Goal: Task Accomplishment & Management: Manage account settings

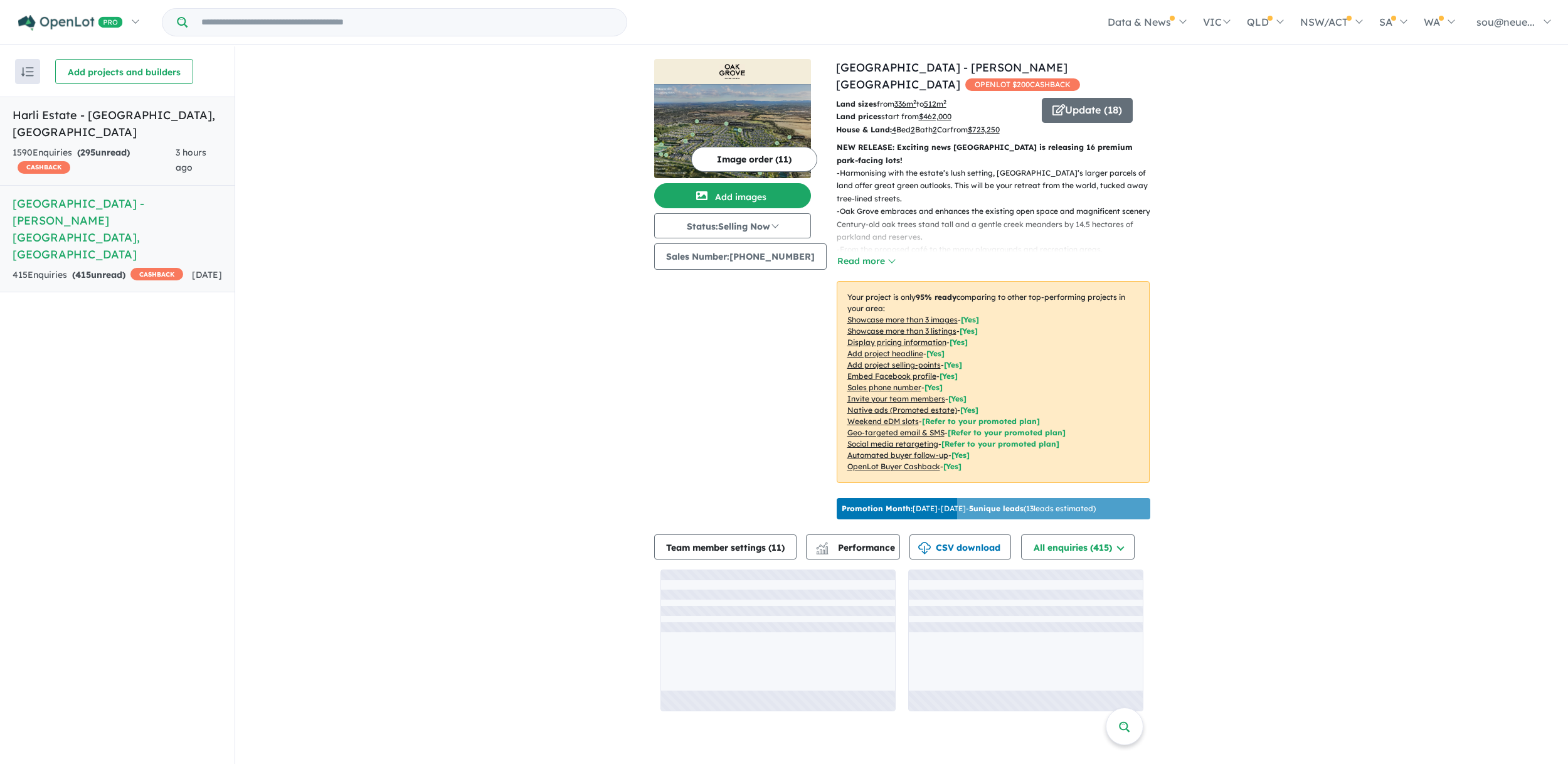
click at [114, 145] on div "1590 Enquir ies ( 295 unread) CASHBACK" at bounding box center [93, 160] width 163 height 30
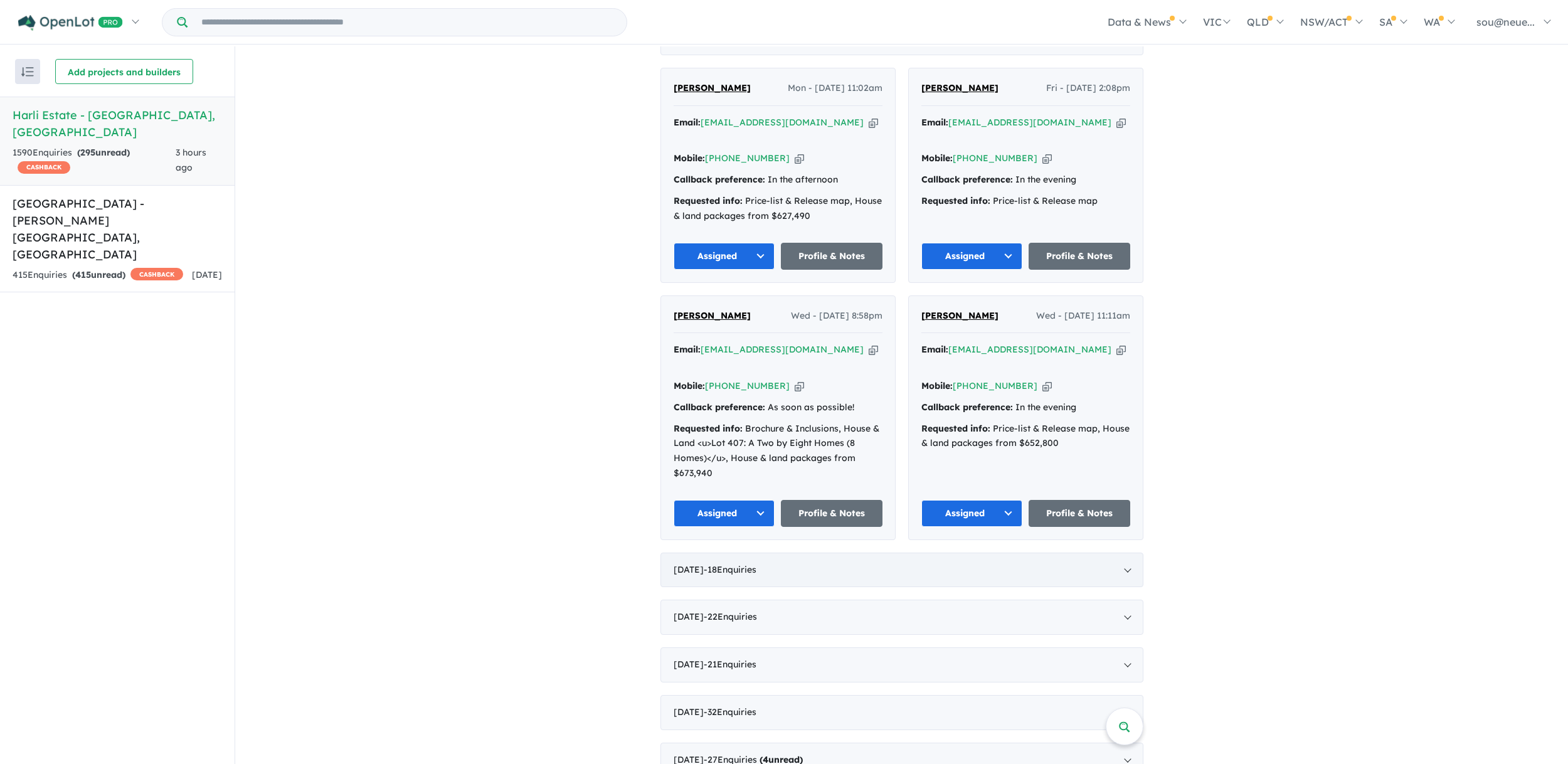
scroll to position [553, 0]
click at [813, 552] on div "[DATE] - 18 Enquir ies ( 0 unread)" at bounding box center [902, 569] width 483 height 36
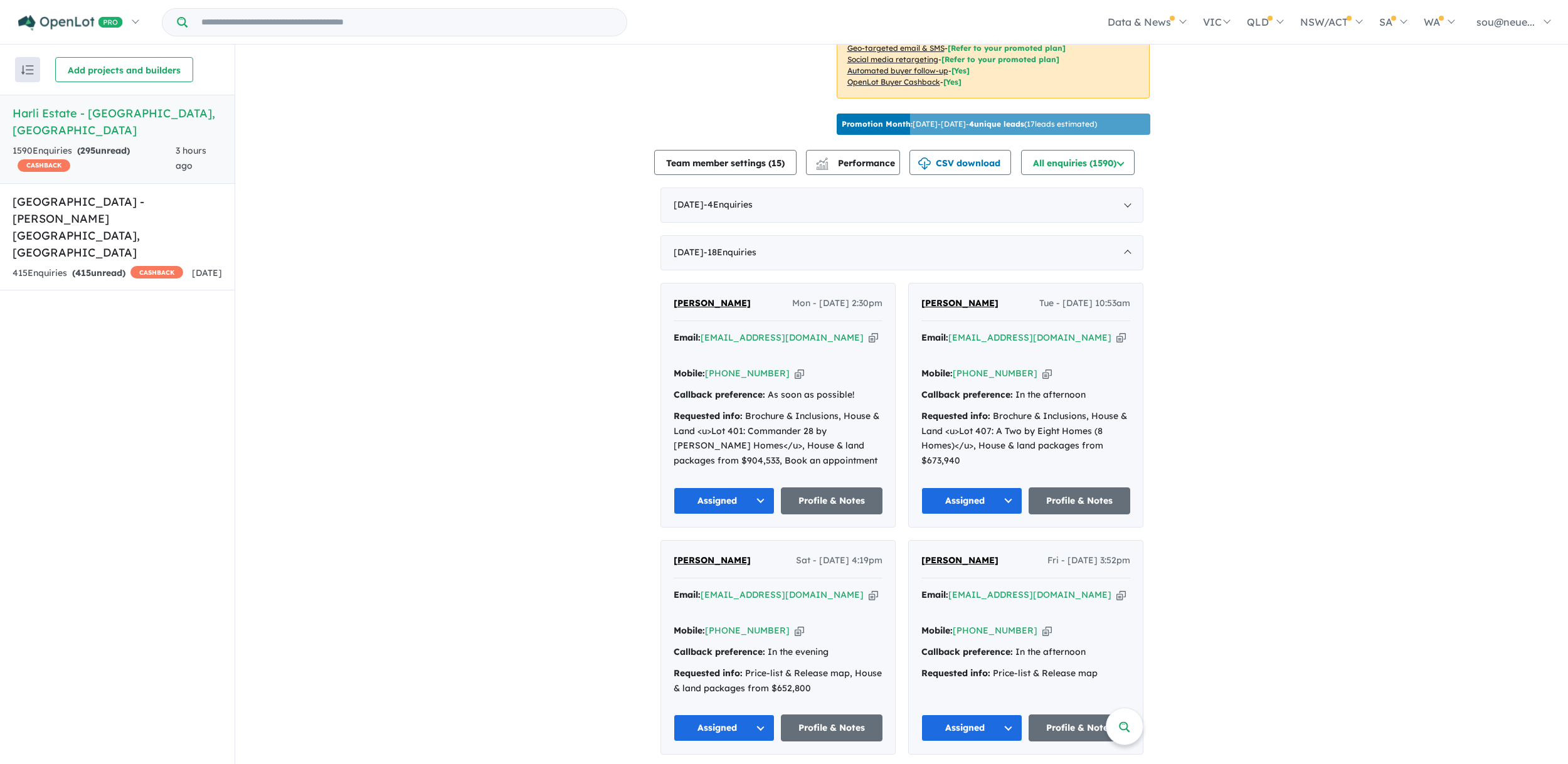
scroll to position [376, 0]
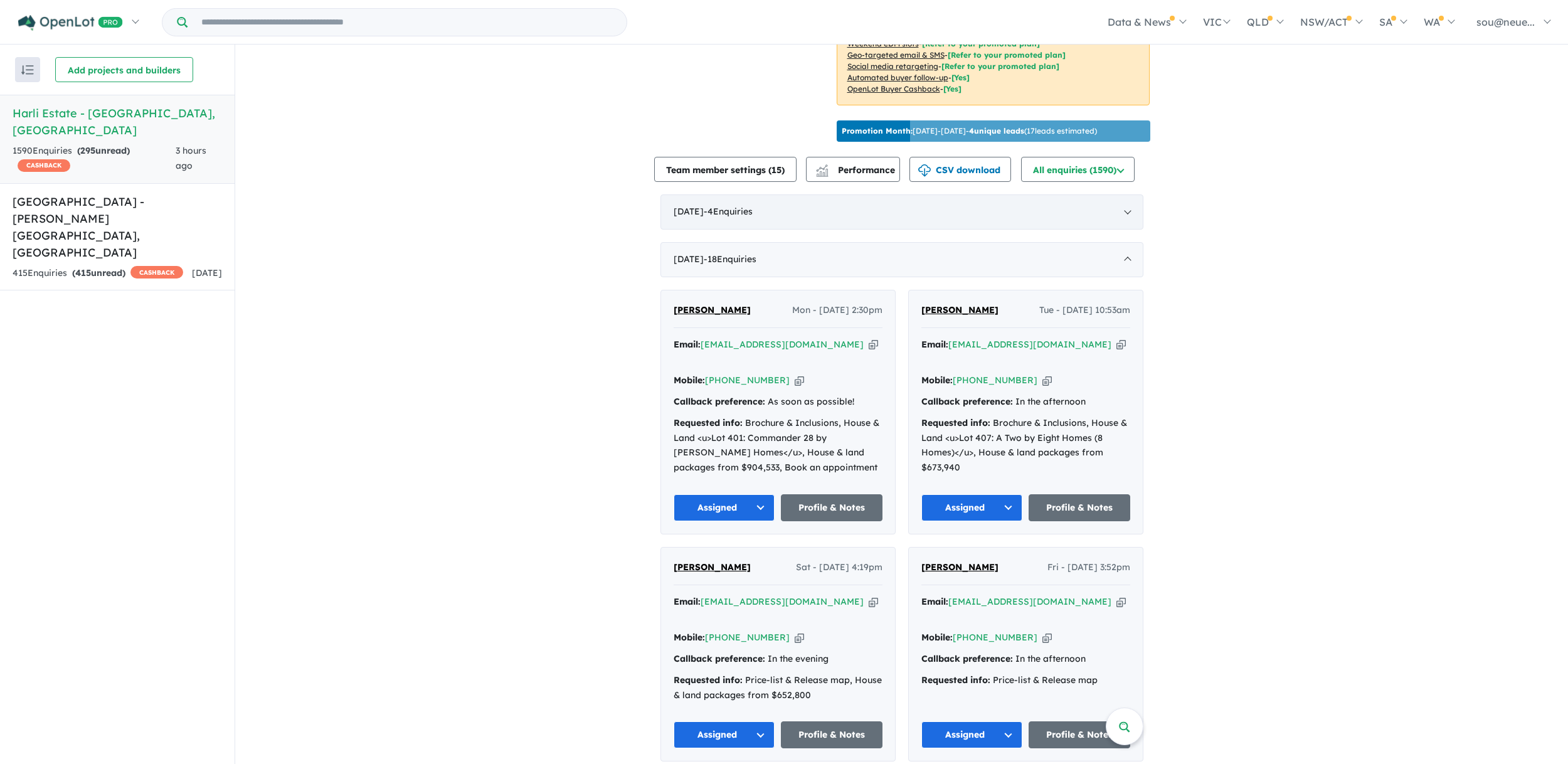
click at [816, 206] on div "[DATE] - 4 Enquir ies ( 0 unread)" at bounding box center [902, 211] width 483 height 36
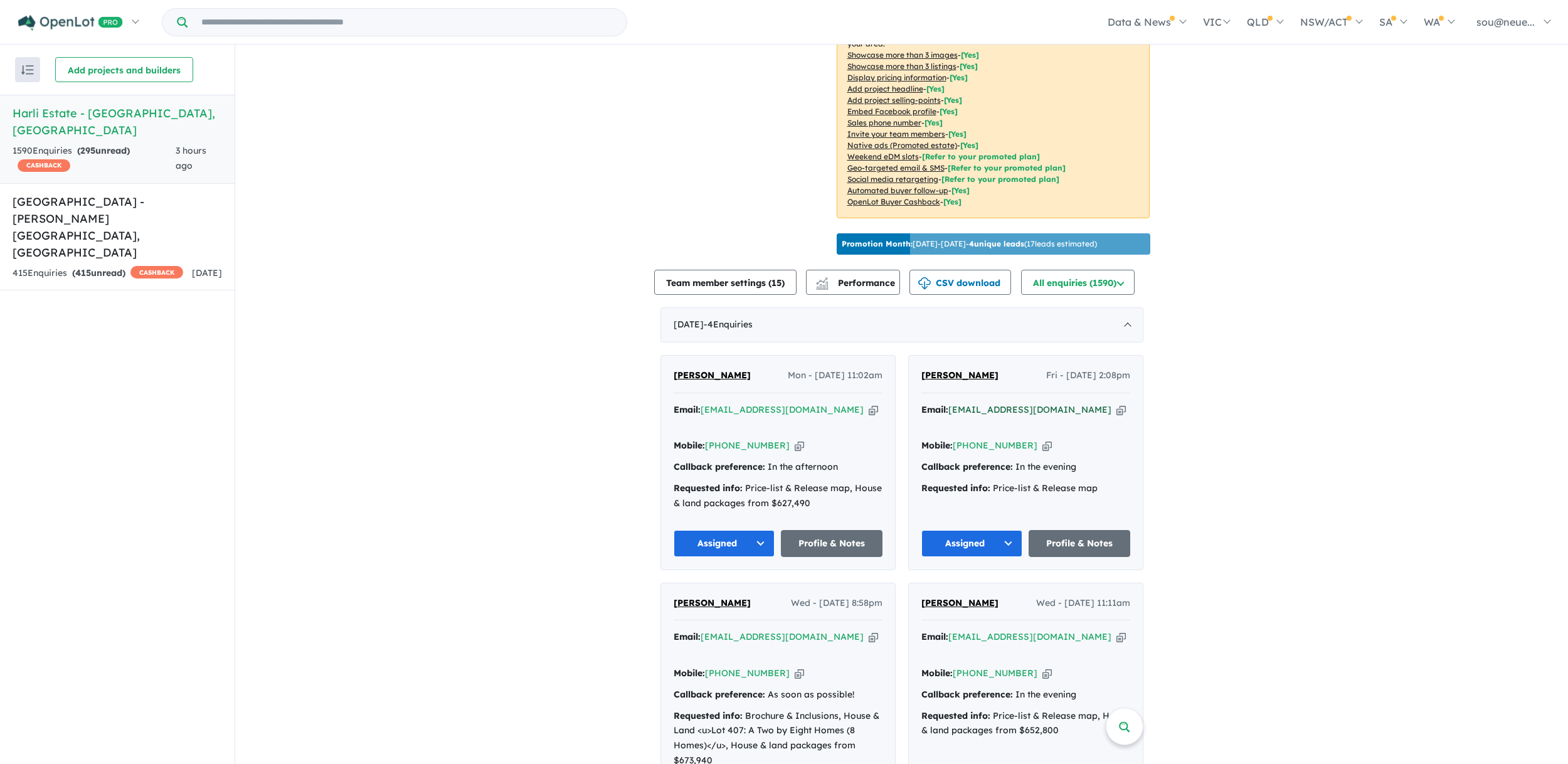
scroll to position [250, 0]
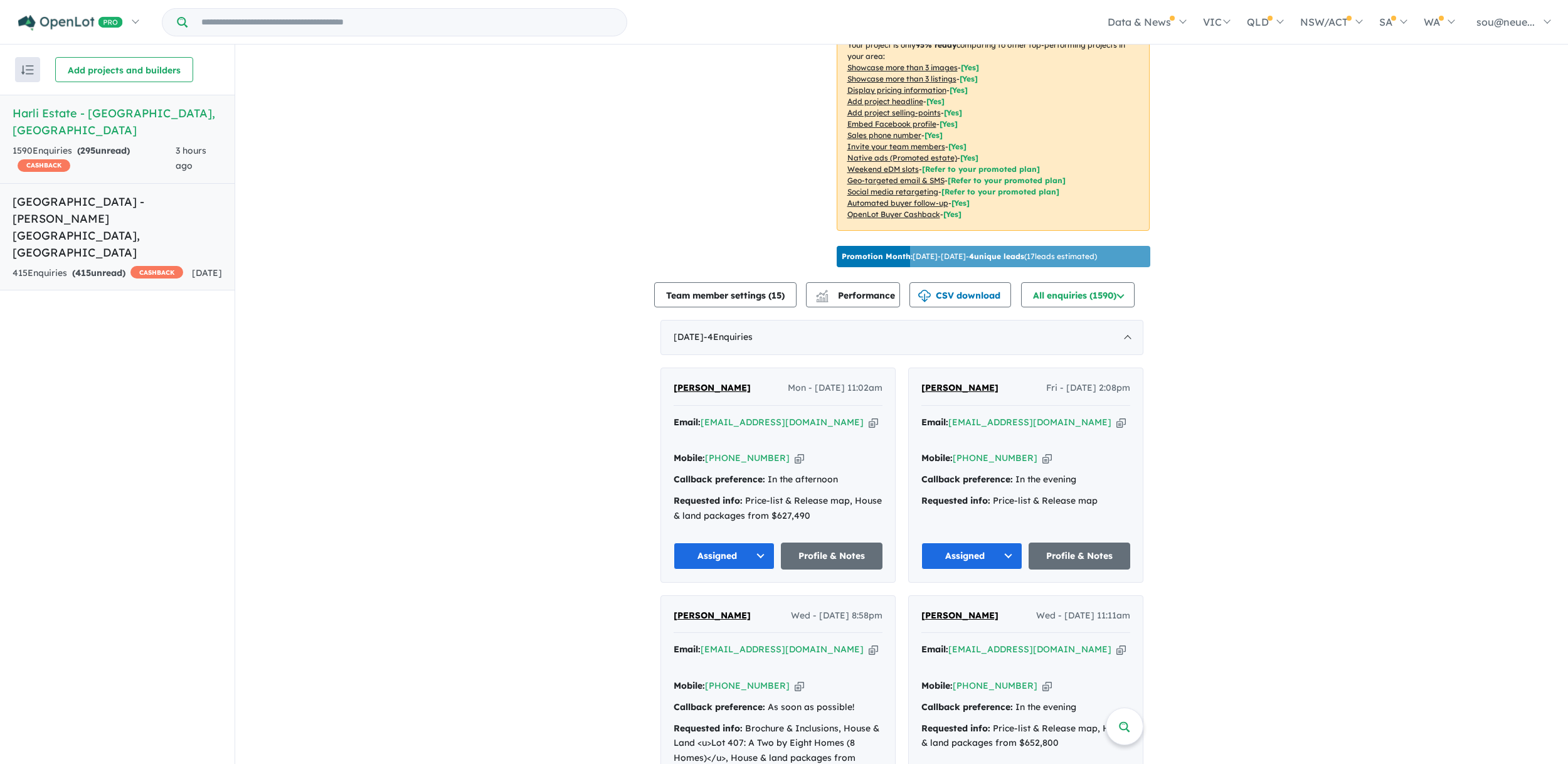
click at [116, 231] on link "[GEOGRAPHIC_DATA] - [PERSON_NAME][GEOGRAPHIC_DATA] , [GEOGRAPHIC_DATA] 415 Enqu…" at bounding box center [117, 237] width 234 height 108
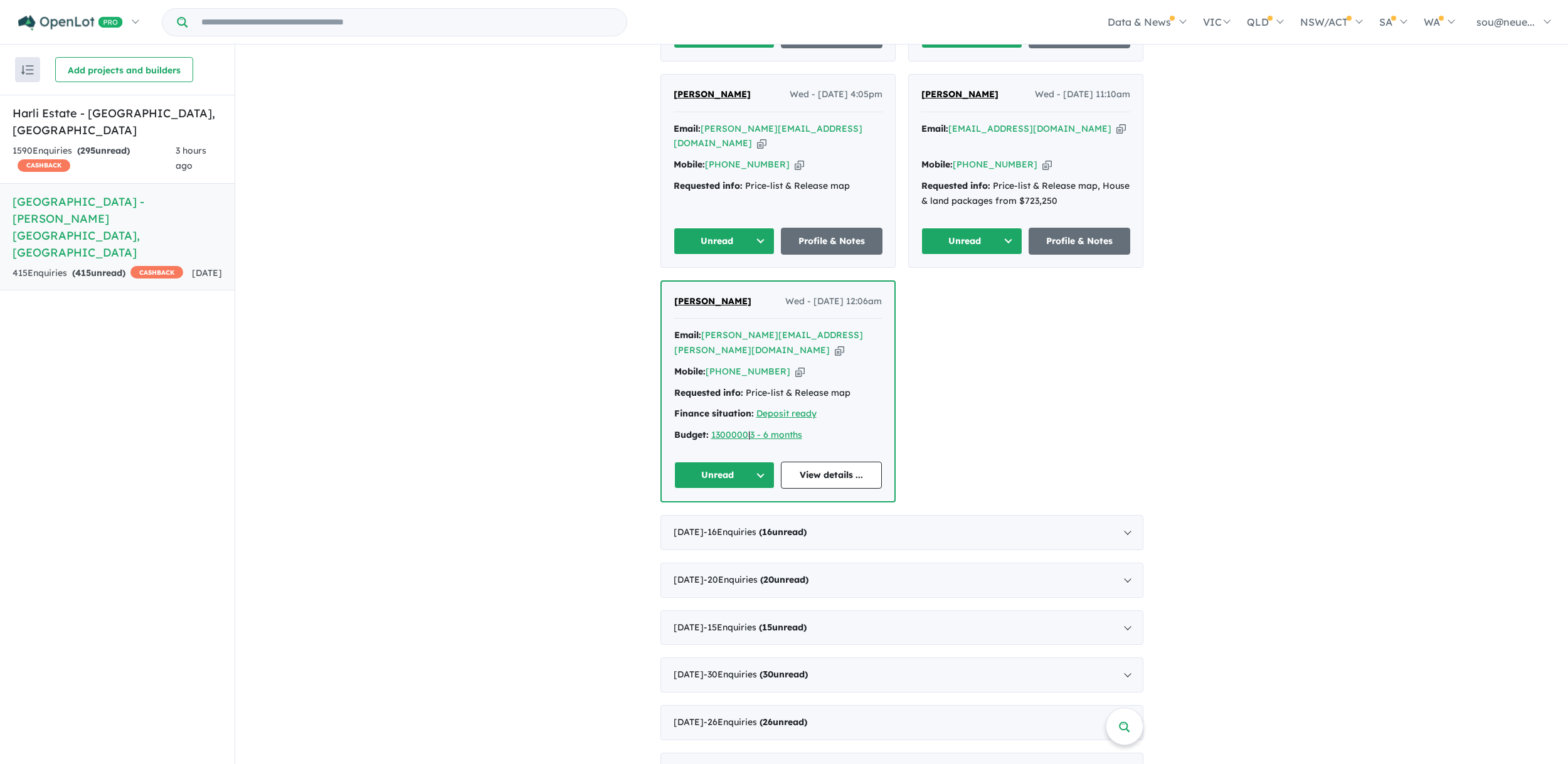
scroll to position [778, 0]
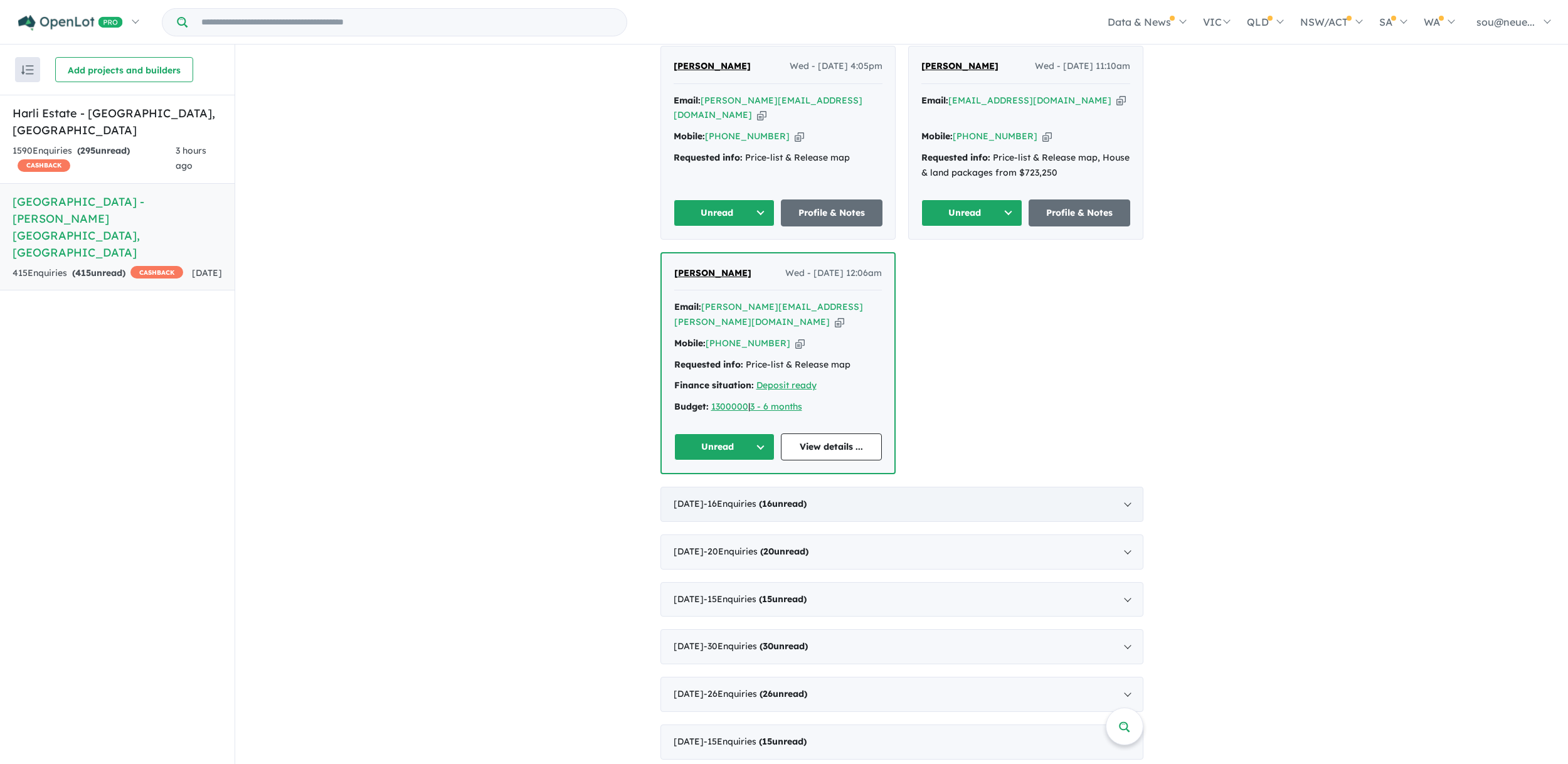
click at [752, 498] on span "- 16 Enquir ies ( 16 unread)" at bounding box center [755, 504] width 103 height 12
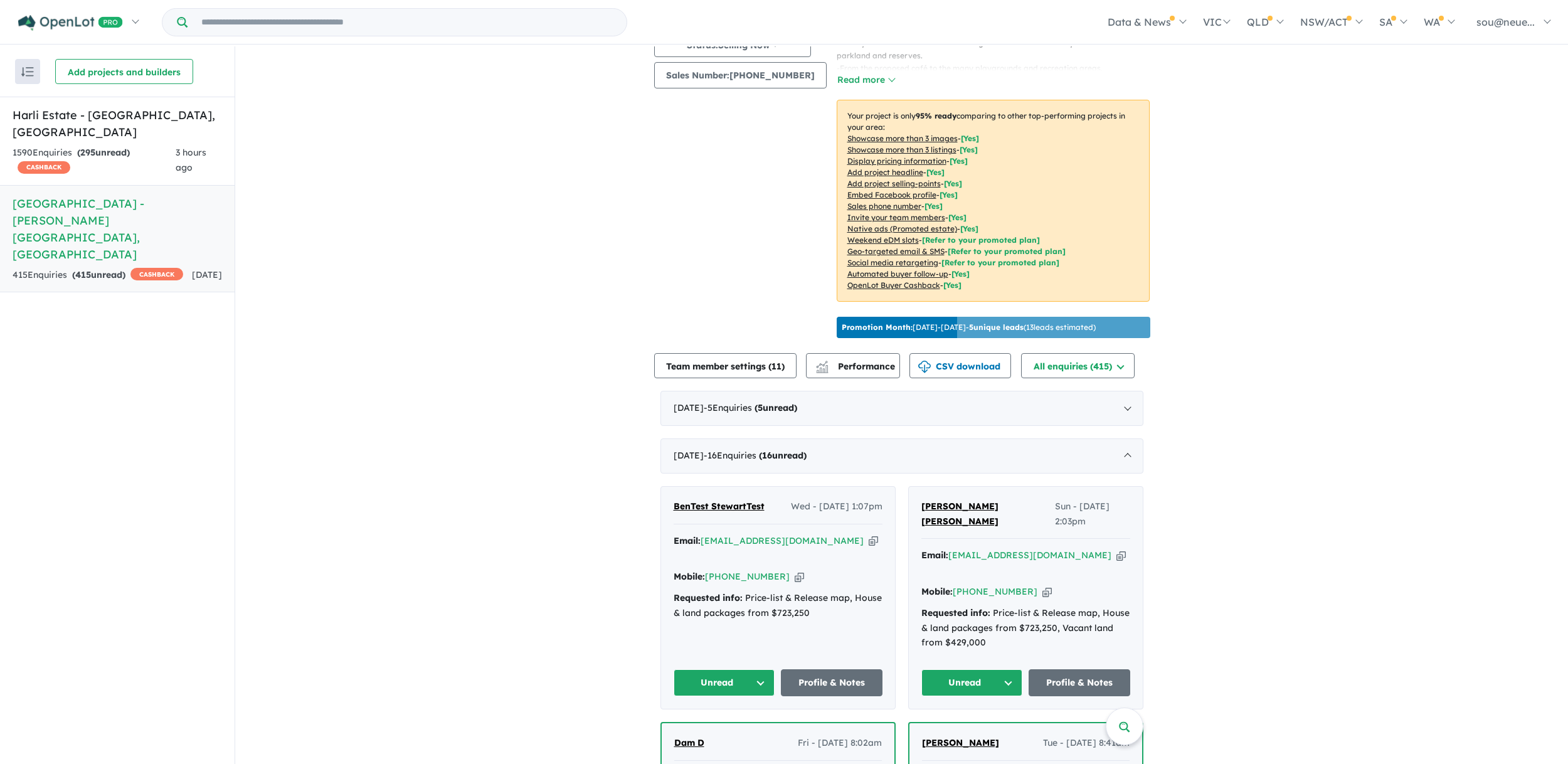
scroll to position [178, 0]
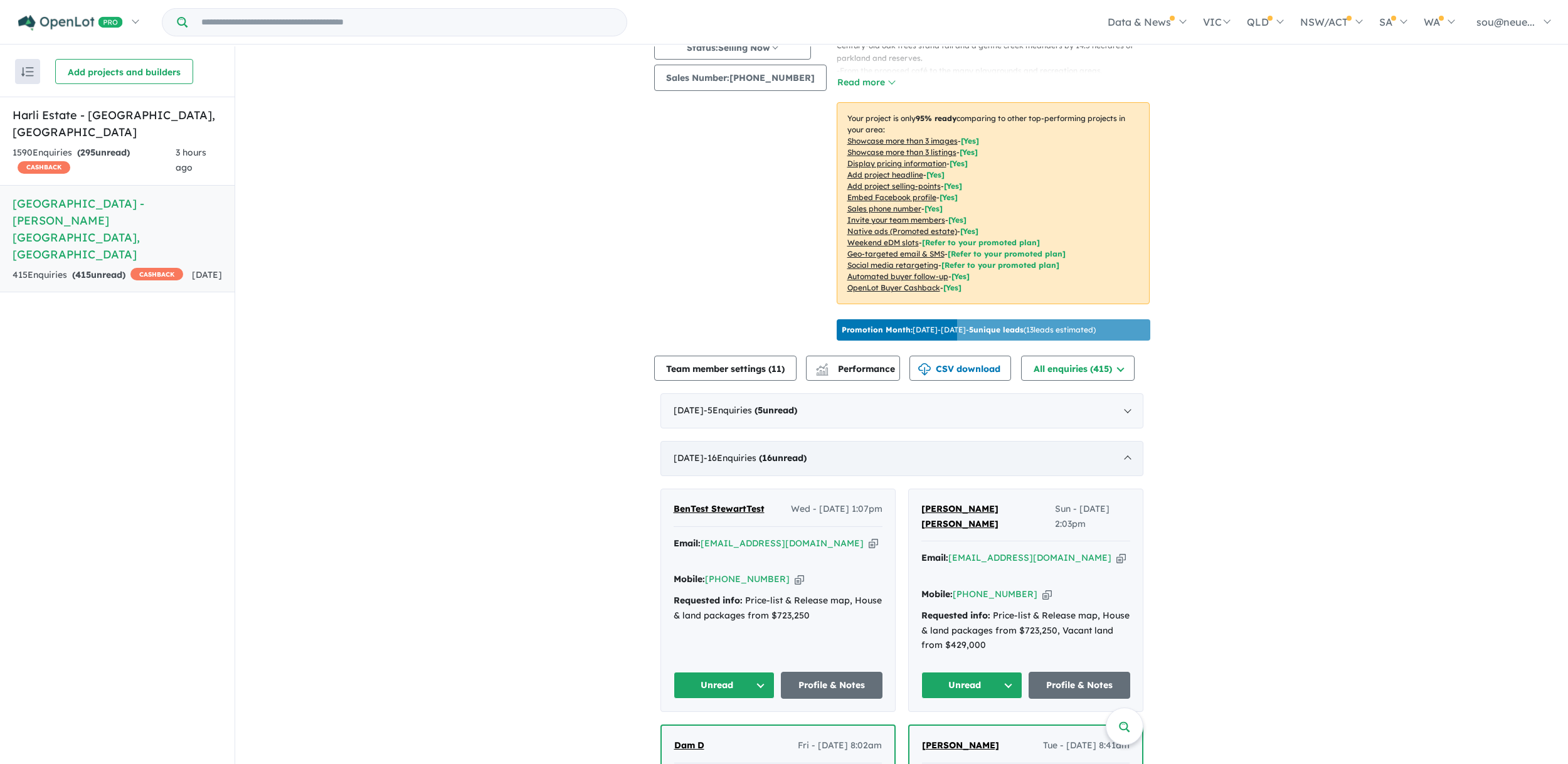
click at [1126, 454] on div "[DATE] - 16 Enquir ies ( 16 unread)" at bounding box center [902, 458] width 483 height 36
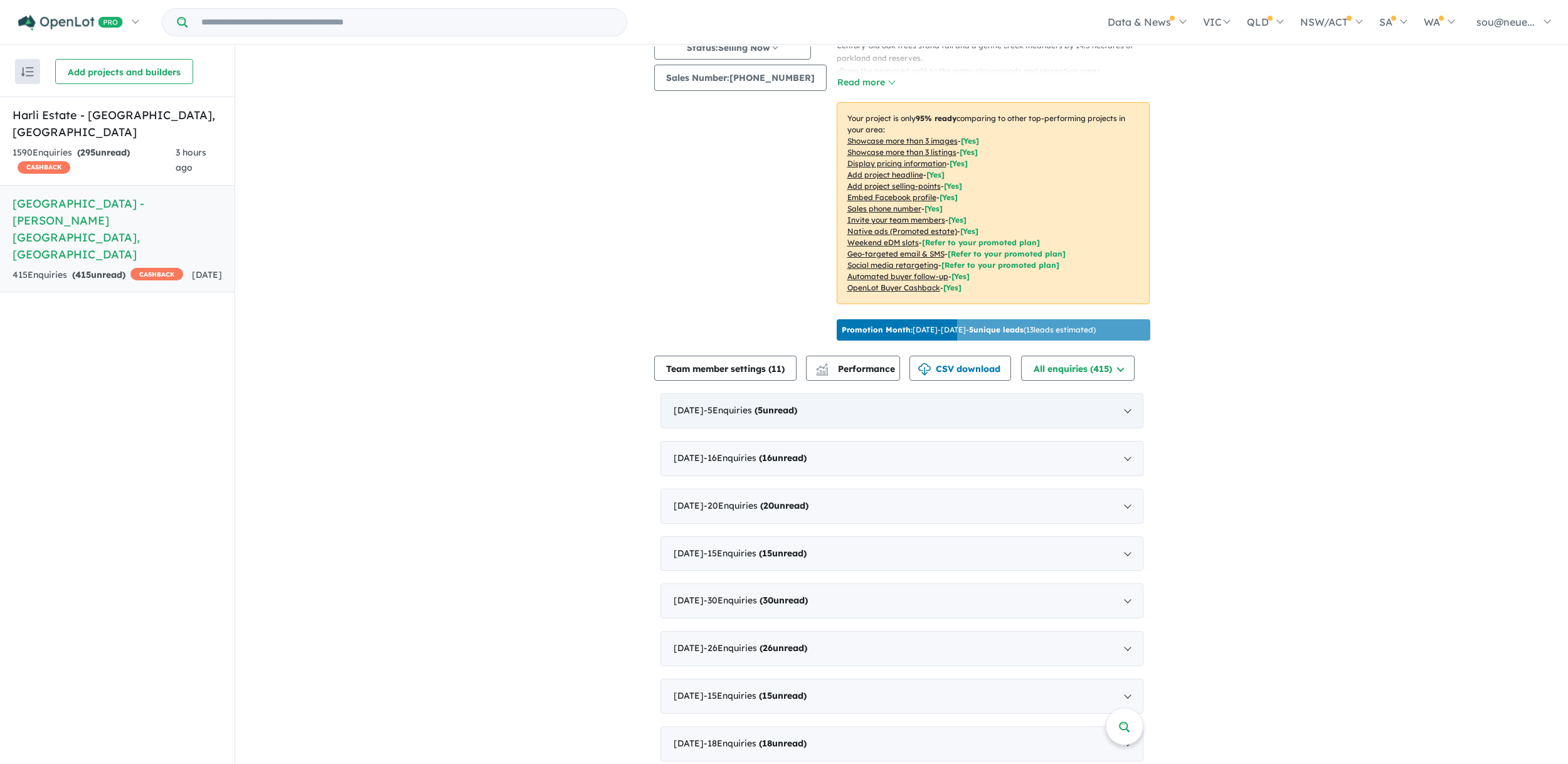
click at [1125, 409] on div "[DATE] - 5 Enquir ies ( 5 unread)" at bounding box center [902, 410] width 483 height 36
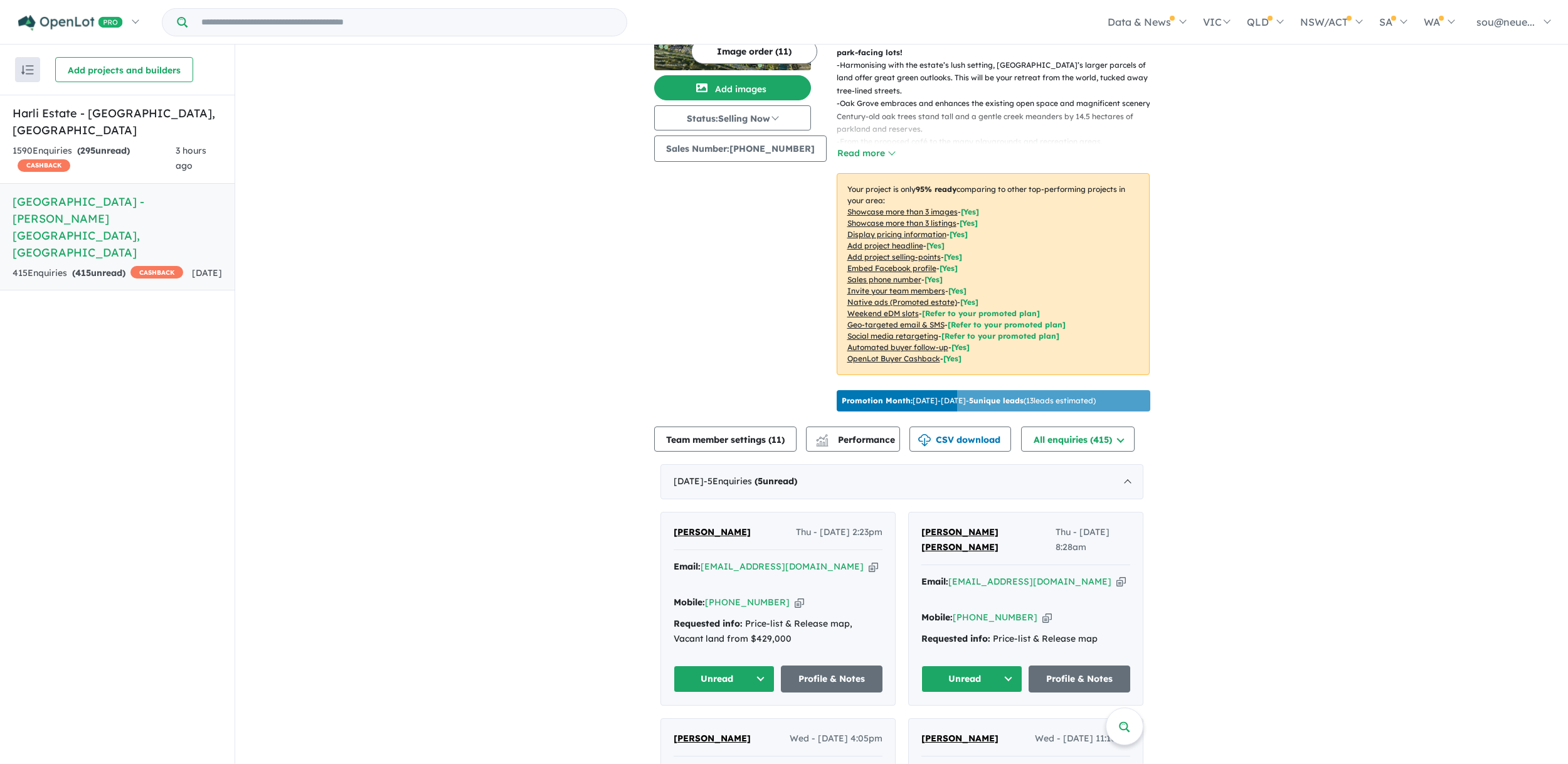
scroll to position [105, 0]
